Goal: Transaction & Acquisition: Purchase product/service

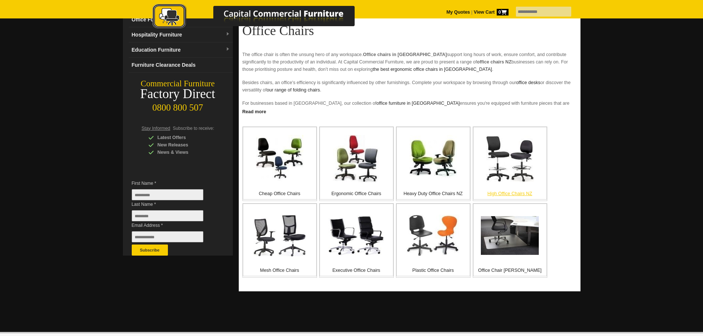
scroll to position [74, 0]
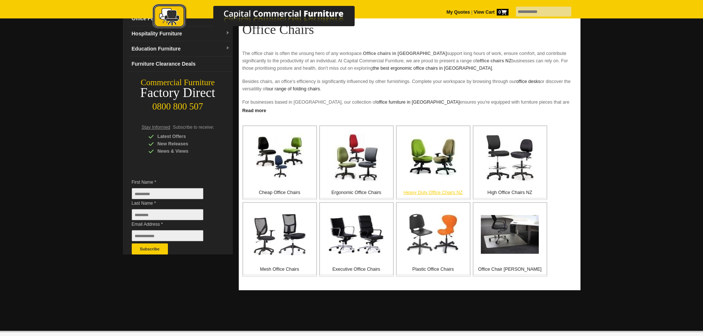
click at [443, 177] on img at bounding box center [432, 157] width 47 height 47
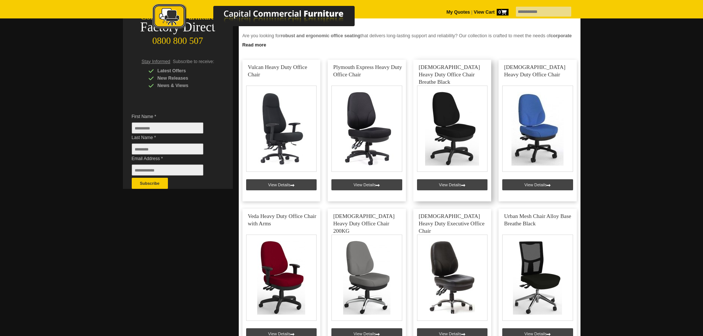
scroll to position [148, 0]
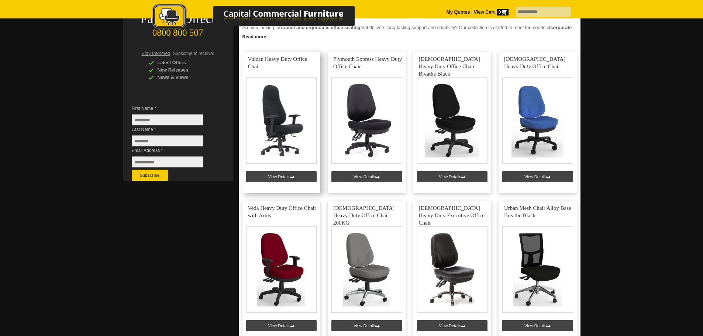
click at [278, 126] on link at bounding box center [281, 123] width 78 height 142
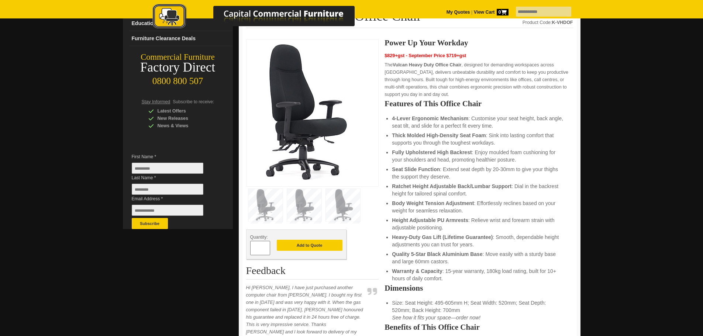
scroll to position [74, 0]
